Goal: Task Accomplishment & Management: Complete application form

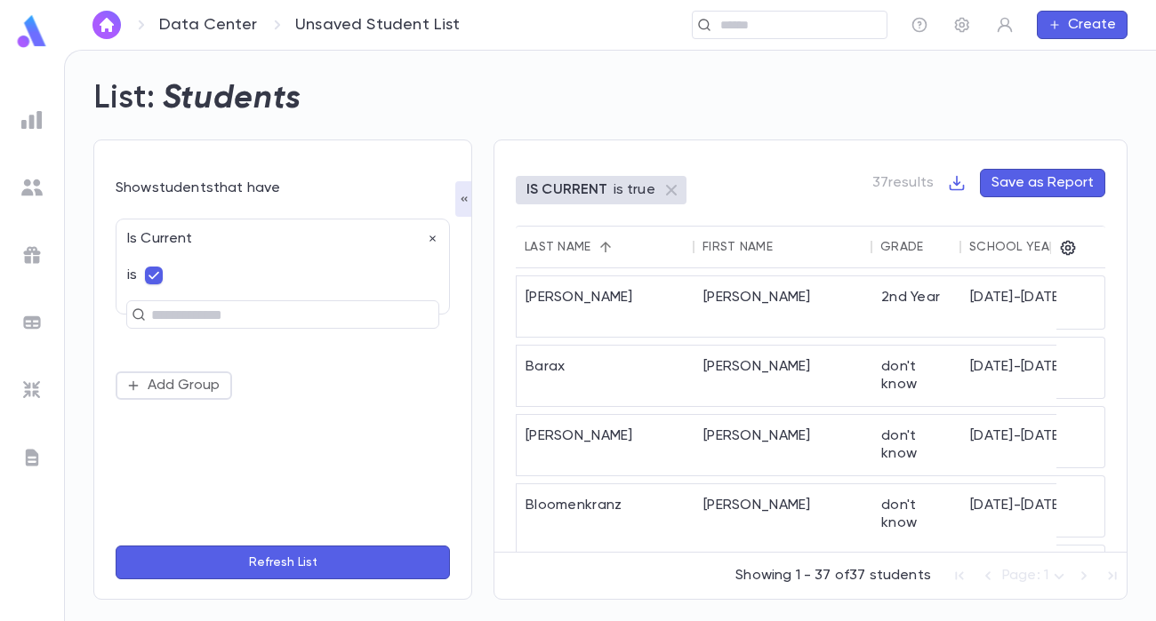
click at [28, 37] on img at bounding box center [32, 31] width 36 height 35
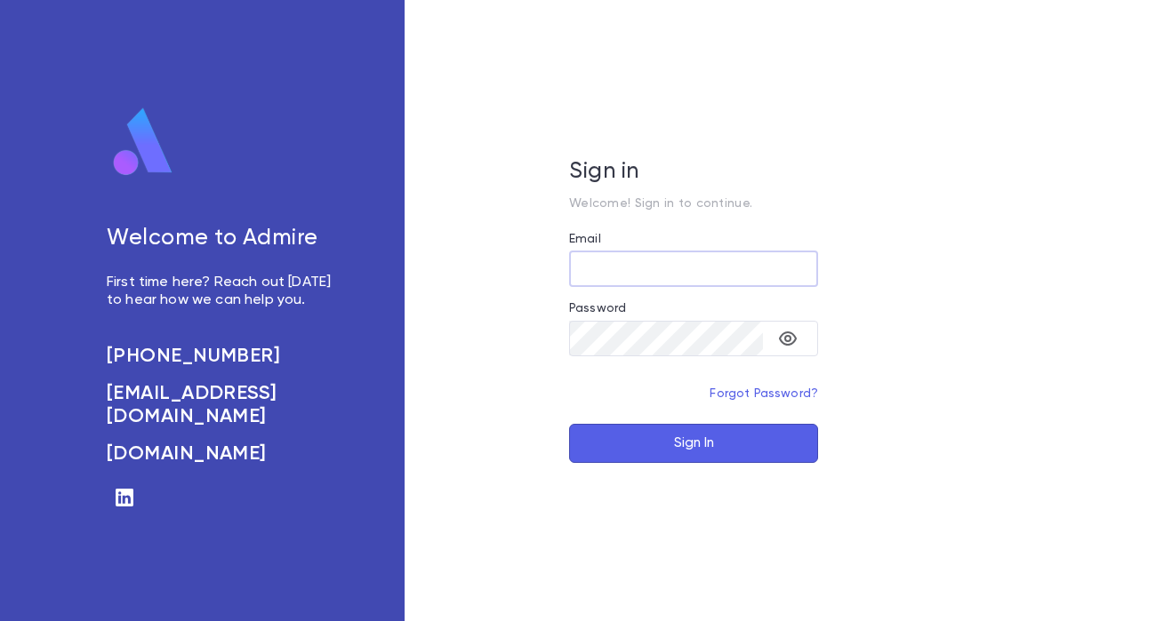
type input "**********"
click at [669, 448] on button "Sign In" at bounding box center [693, 443] width 249 height 39
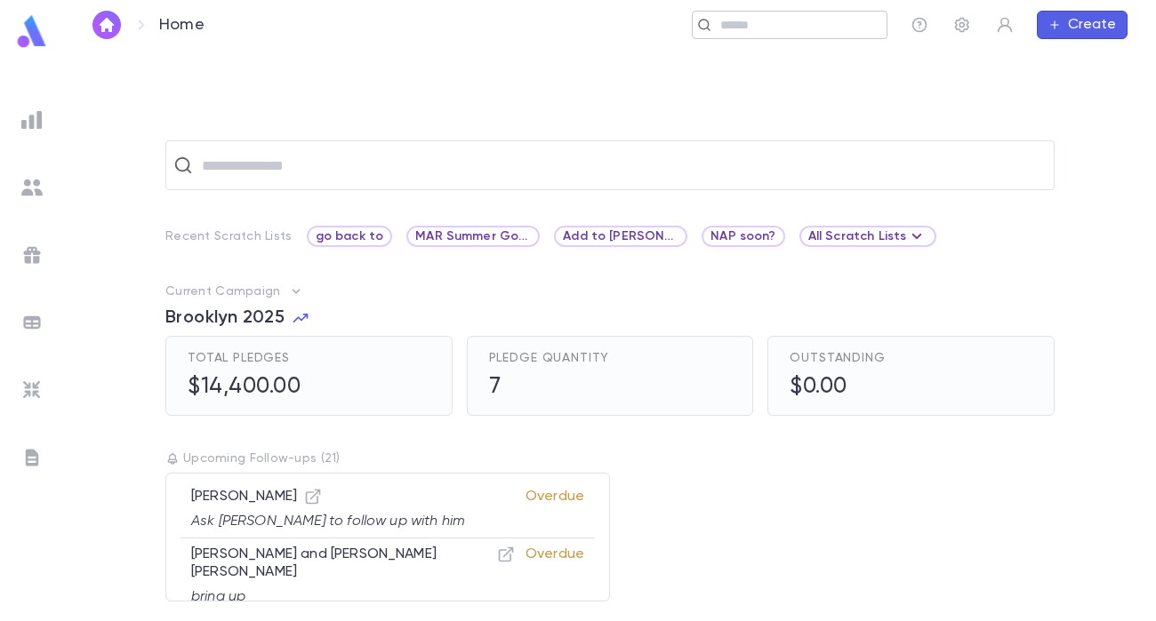
click at [776, 31] on input "text" at bounding box center [797, 25] width 164 height 17
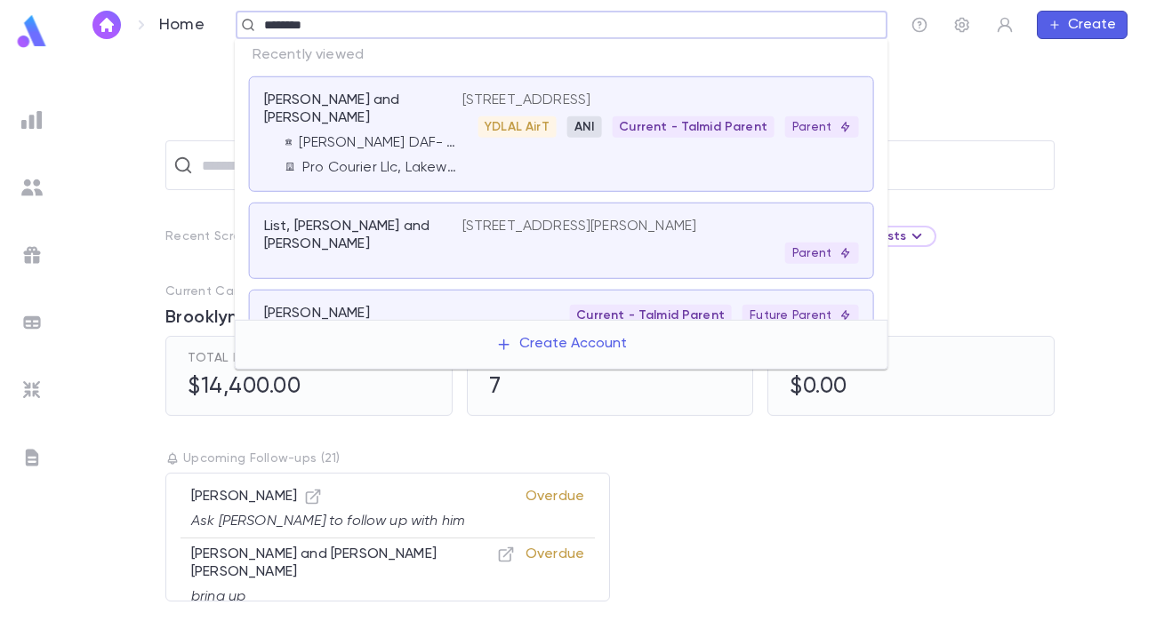
type input "********"
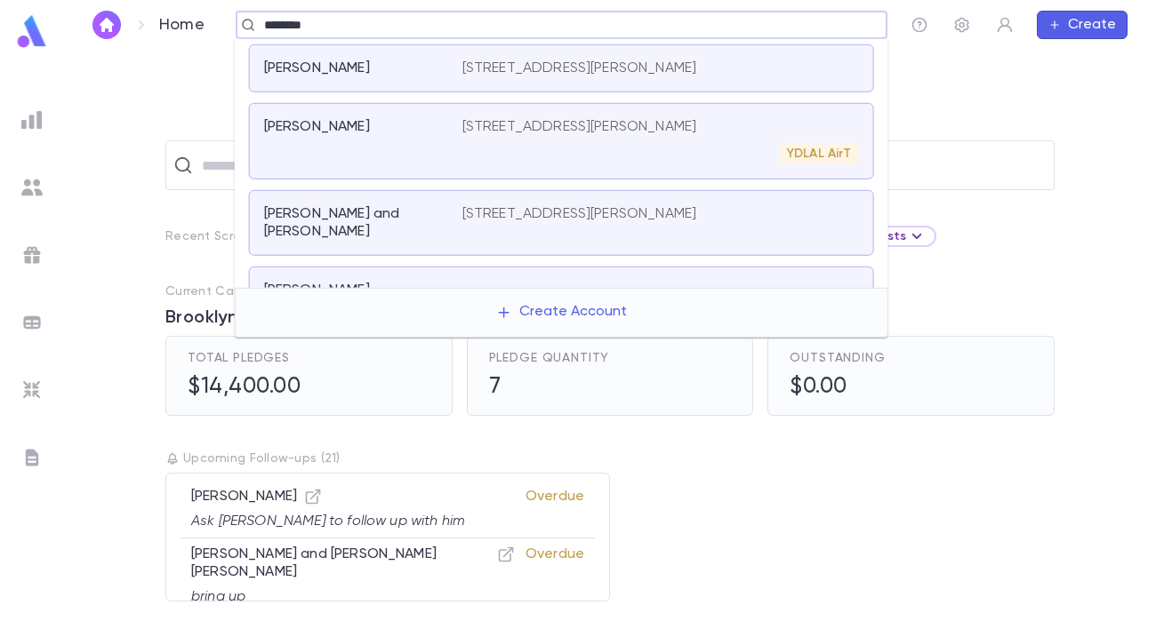
click at [728, 170] on div "Danziger, Joel 2001a Smith Avenue, Baltimore MD 21209 United States YDLAL AirT" at bounding box center [561, 141] width 625 height 76
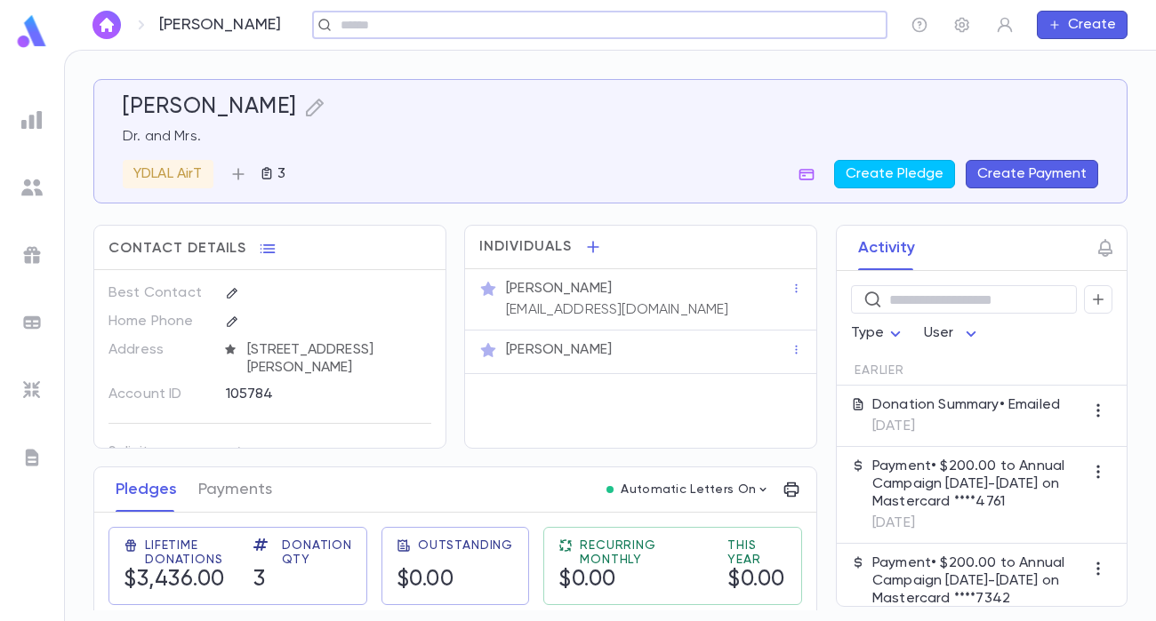
click at [237, 176] on icon "button" at bounding box center [238, 174] width 18 height 18
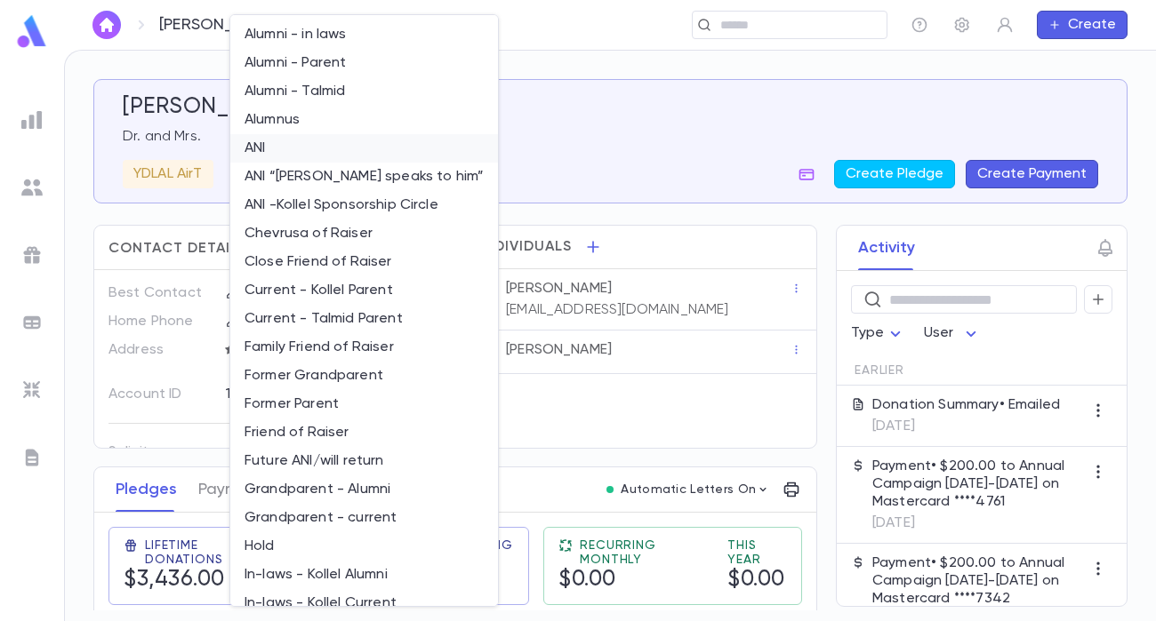
click at [276, 156] on li "ANI" at bounding box center [364, 148] width 268 height 28
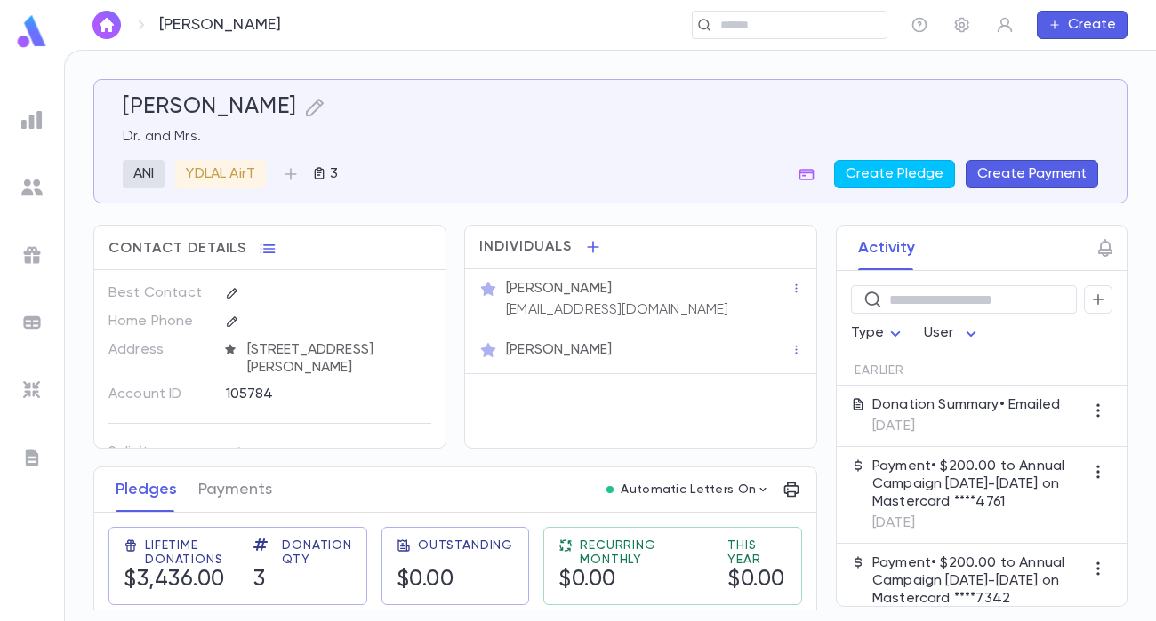
click at [33, 130] on img at bounding box center [31, 119] width 21 height 21
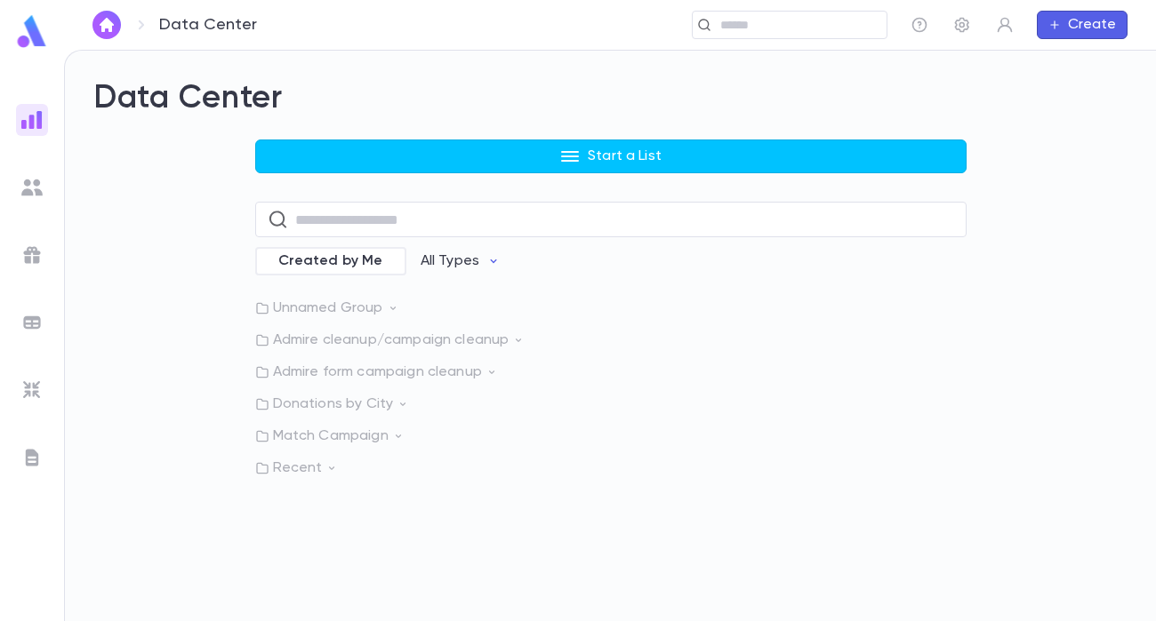
click at [324, 477] on div "Data Center Start a List ​ Created by Me All Types Unnamed Group Admire cleanup…" at bounding box center [610, 336] width 1091 height 571
click at [311, 476] on p "Recent" at bounding box center [610, 469] width 711 height 18
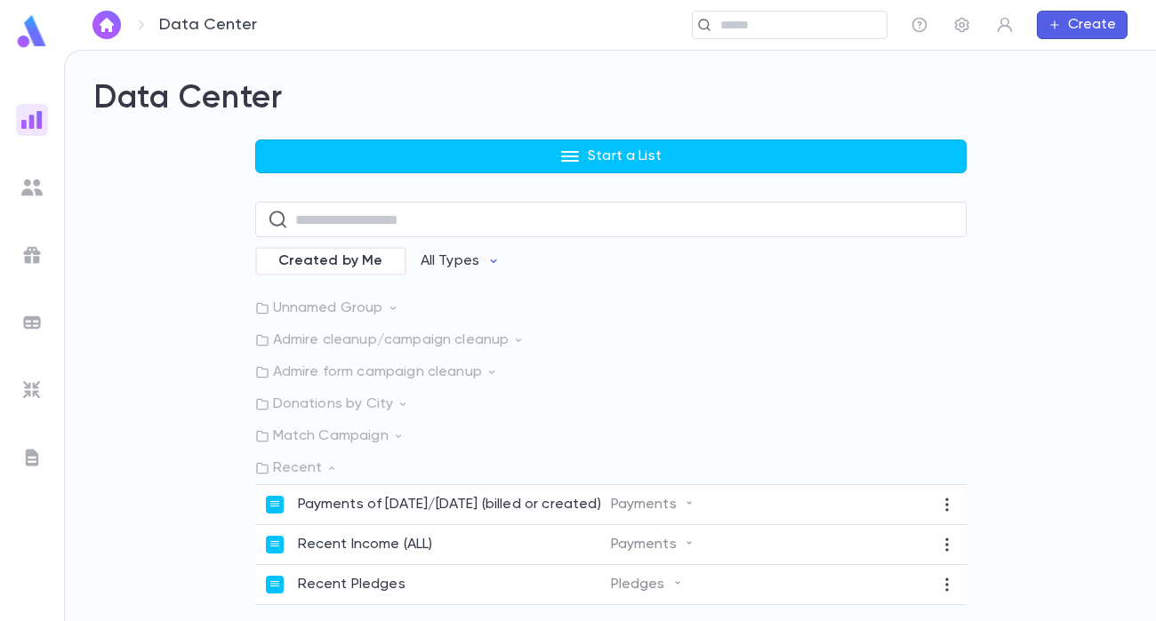
scroll to position [2, 0]
click at [481, 497] on p "Payments of today/yesterday (billed or created)" at bounding box center [449, 505] width 303 height 18
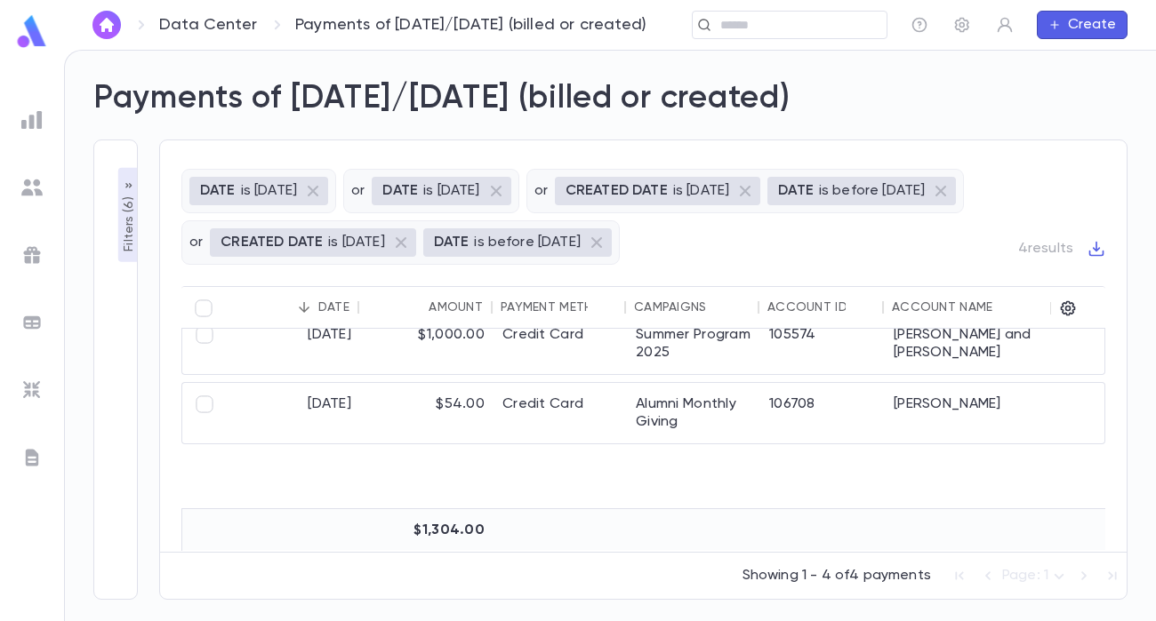
scroll to position [185, 0]
click at [28, 127] on img at bounding box center [31, 119] width 21 height 21
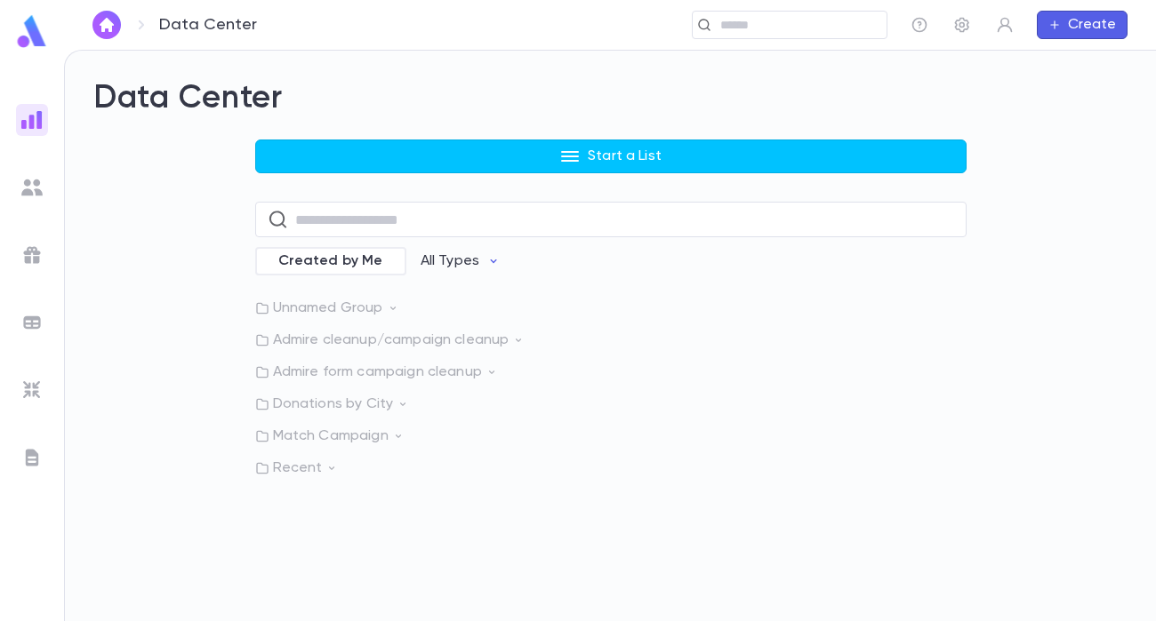
click at [32, 388] on img at bounding box center [31, 390] width 21 height 21
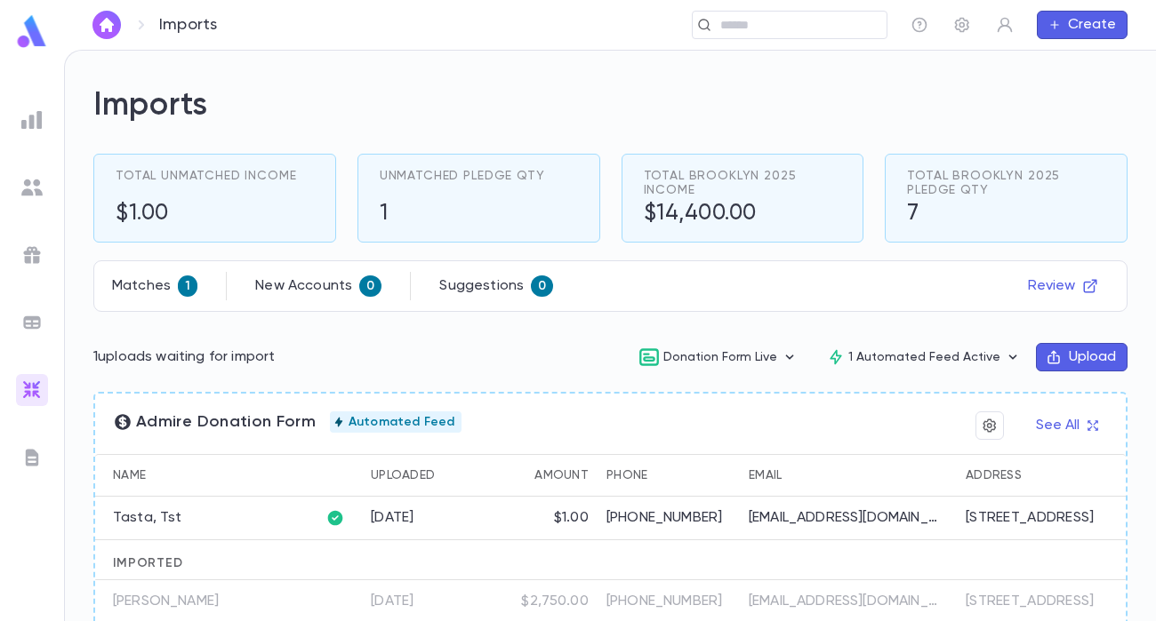
click at [768, 284] on div "Matches 1 New Accounts 0 Suggestions 0 Review" at bounding box center [610, 286] width 996 height 28
click at [1082, 282] on icon "button" at bounding box center [1090, 286] width 16 height 16
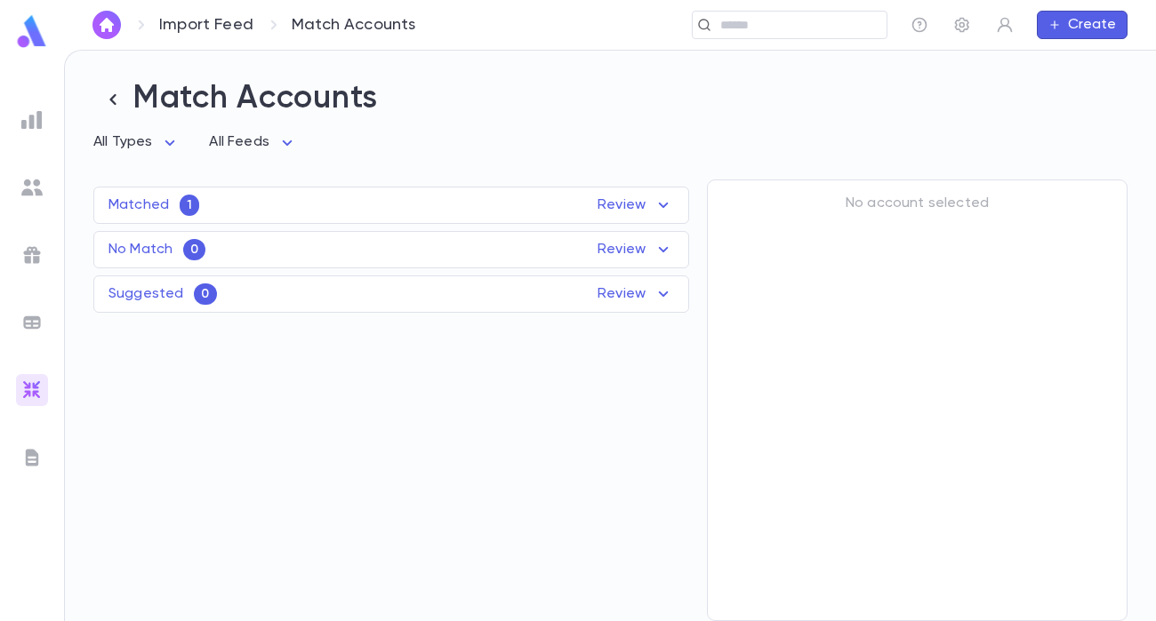
click at [576, 199] on div "Matched 1 Review" at bounding box center [391, 205] width 594 height 21
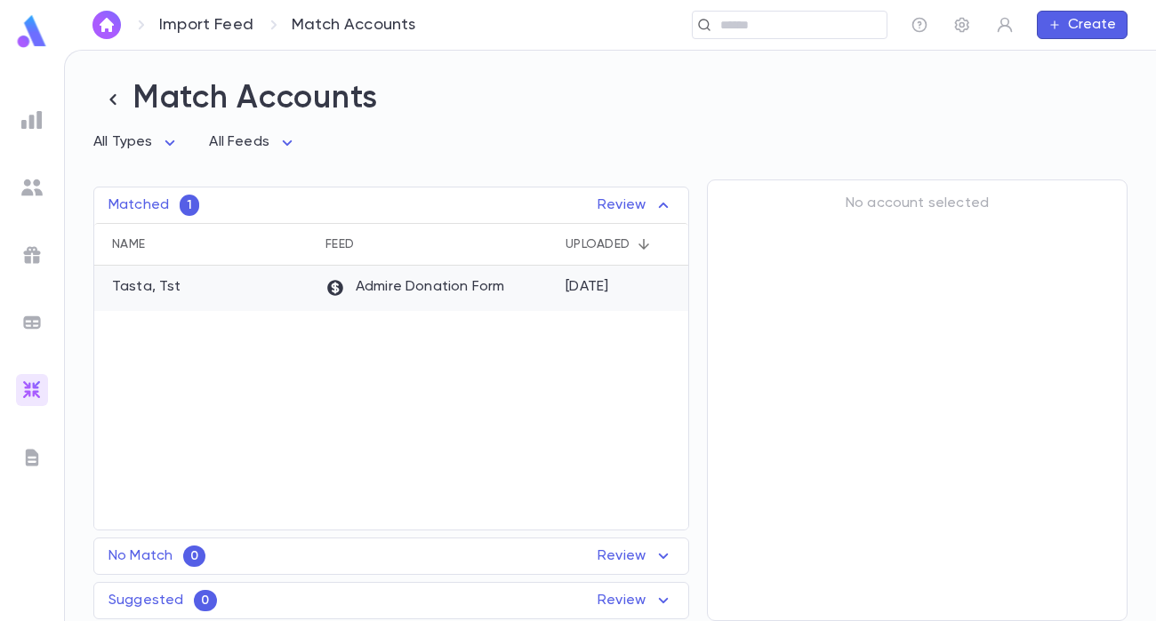
click at [505, 294] on div "Admire Donation Form" at bounding box center [436, 288] width 240 height 45
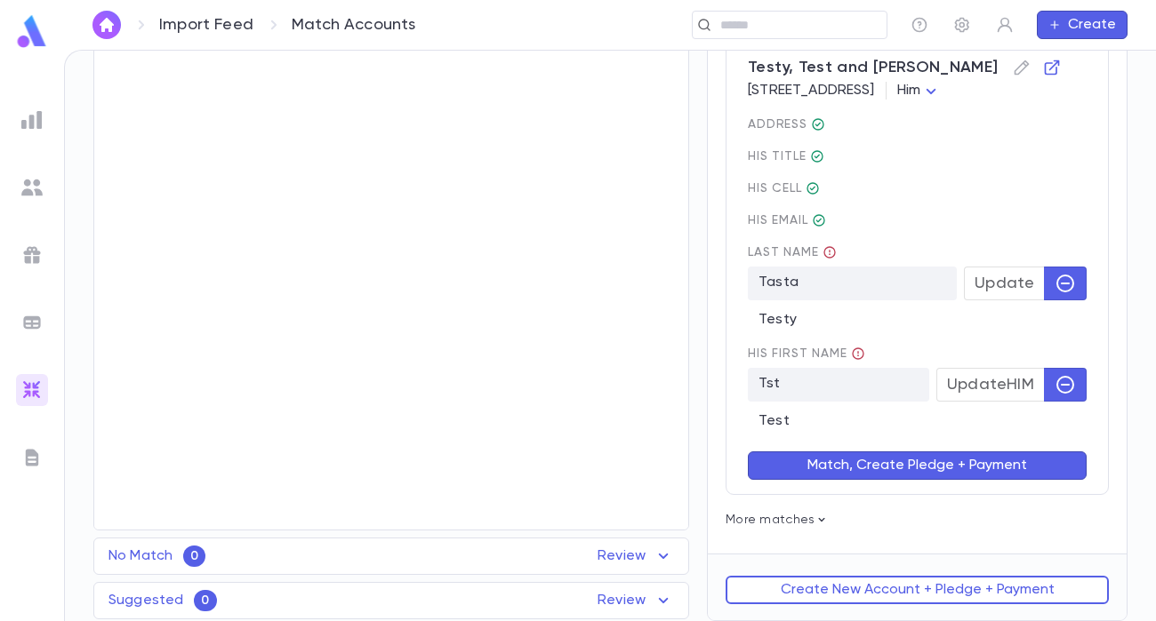
scroll to position [280, 0]
click at [947, 469] on button "Match, Create Pledge + Payment" at bounding box center [917, 466] width 339 height 28
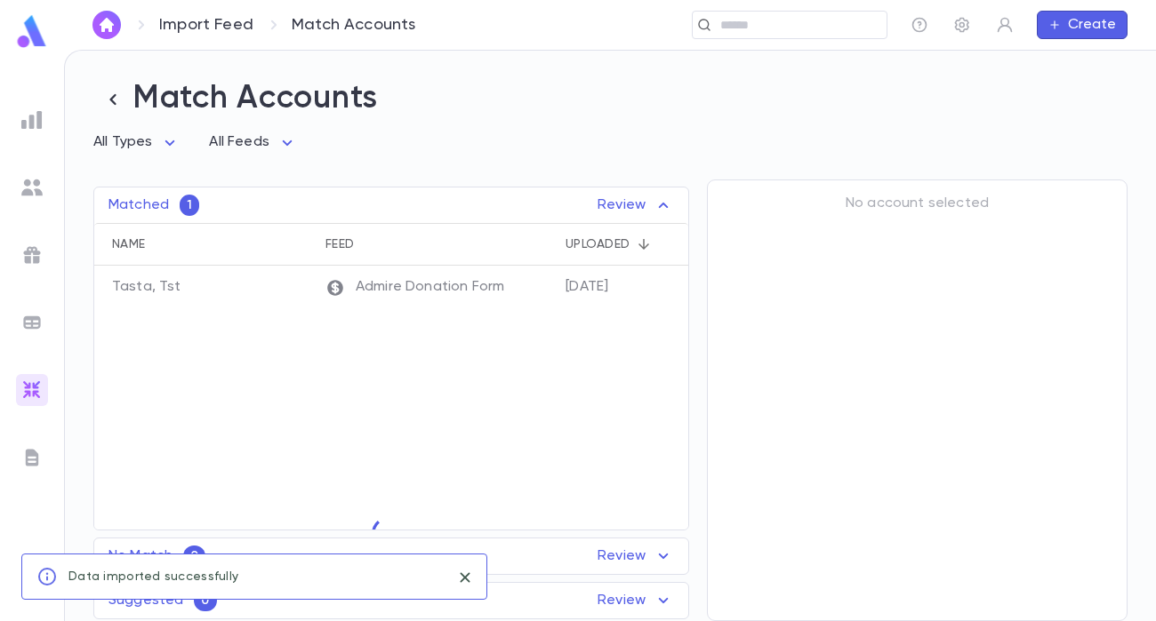
scroll to position [0, 0]
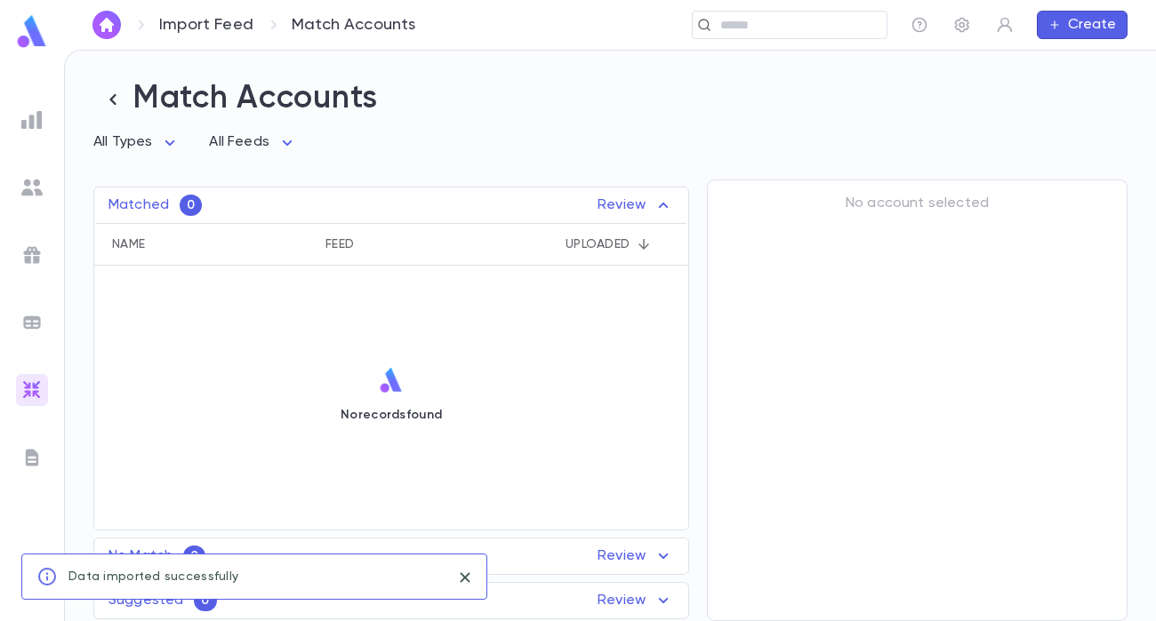
click at [36, 38] on img at bounding box center [32, 31] width 36 height 35
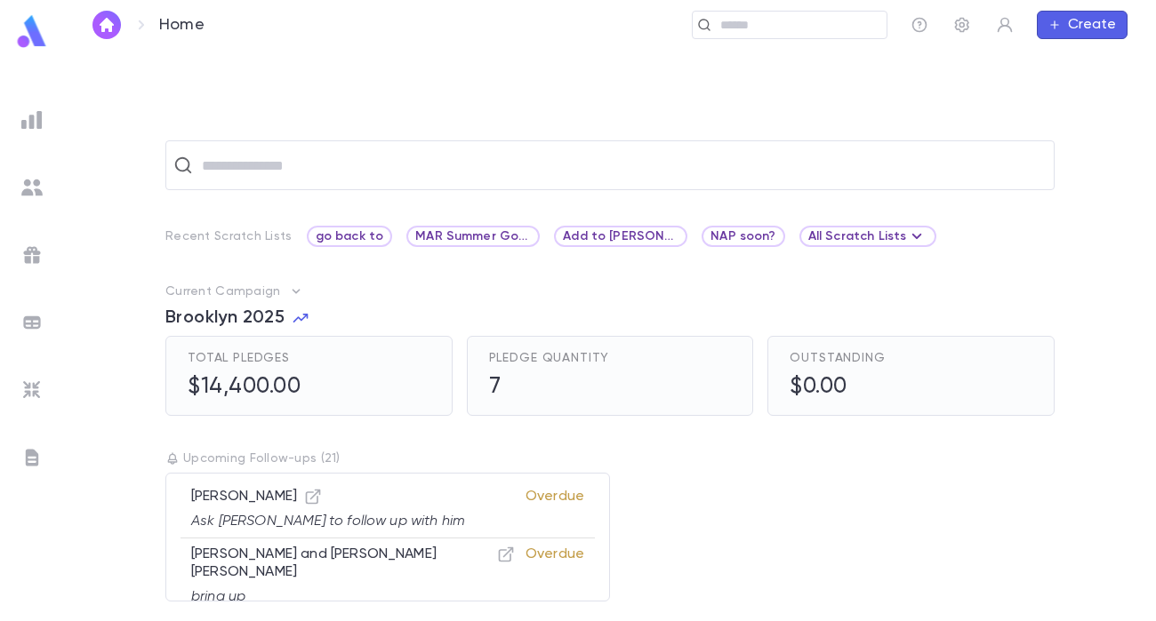
click at [32, 190] on img at bounding box center [31, 187] width 21 height 21
